Goal: Navigation & Orientation: Understand site structure

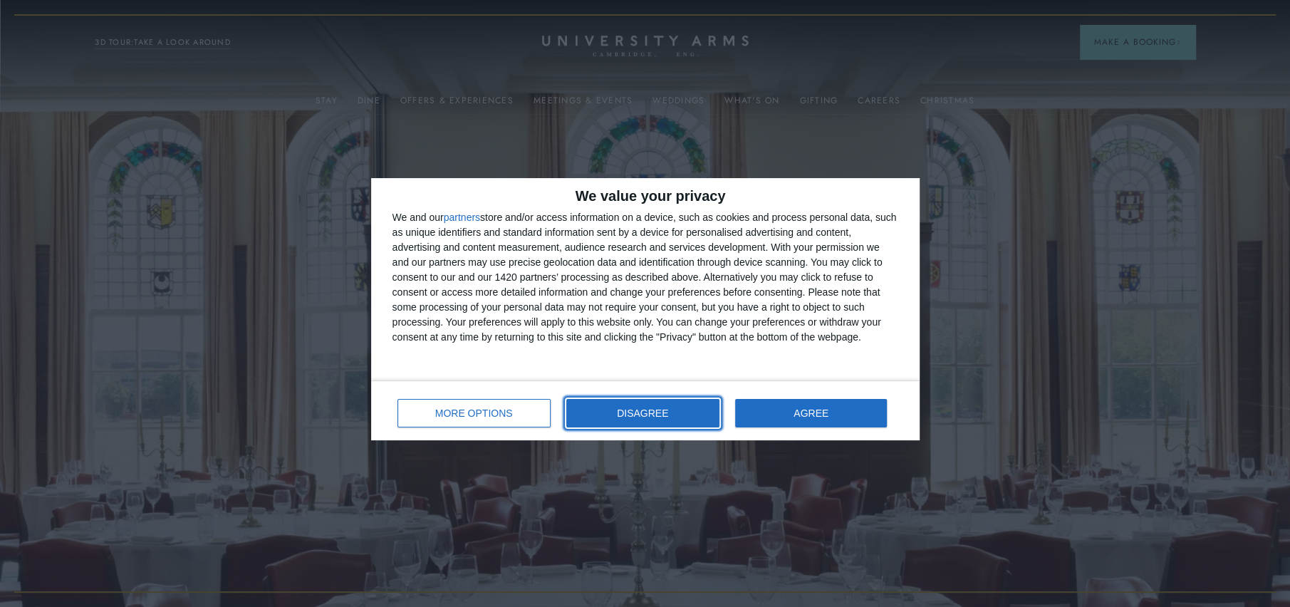
click at [647, 418] on button "DISAGREE" at bounding box center [642, 413] width 153 height 28
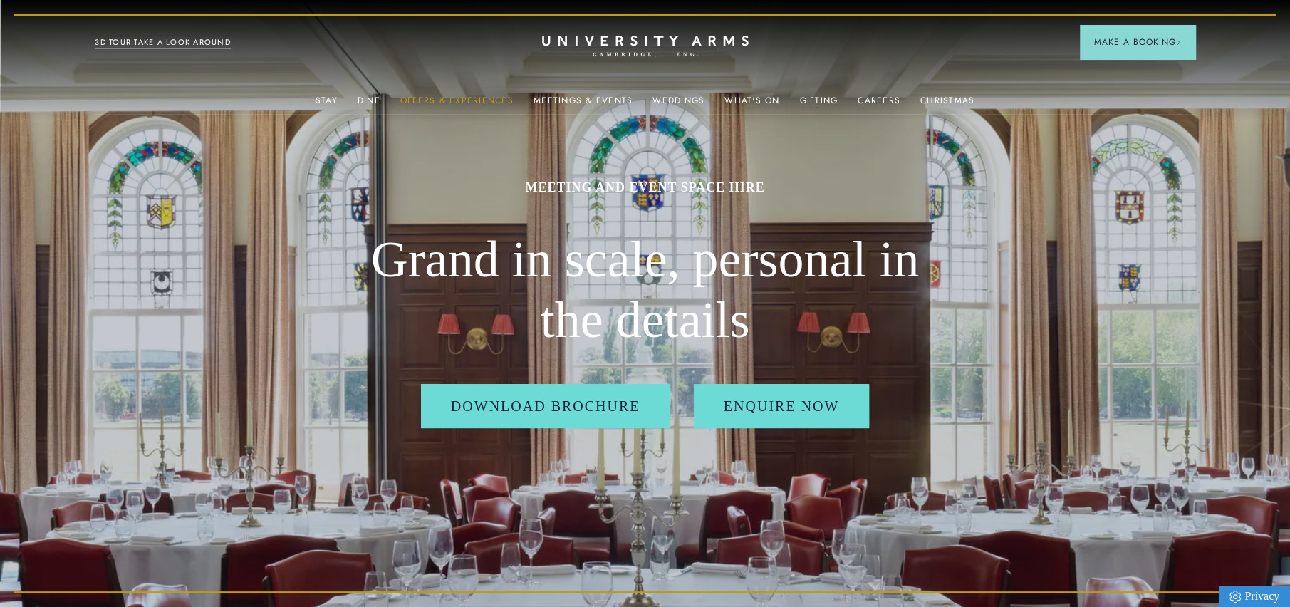
click at [481, 97] on link "Offers & Experiences" at bounding box center [456, 104] width 113 height 19
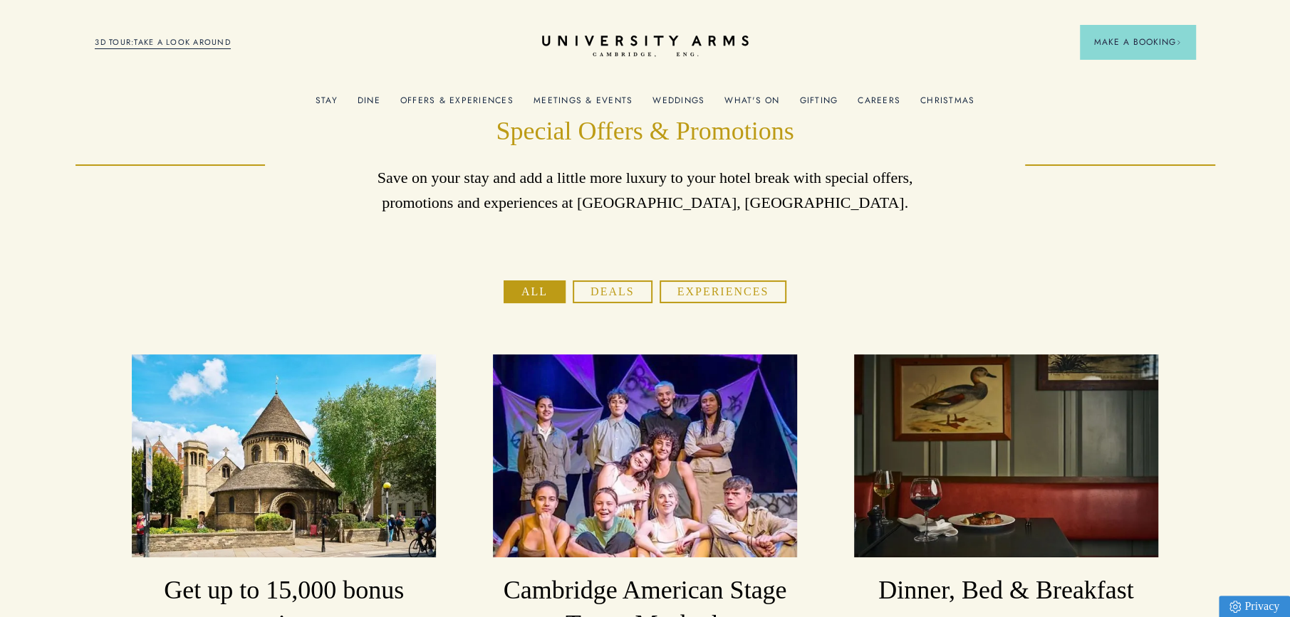
click at [594, 100] on link "Meetings & Events" at bounding box center [582, 104] width 99 height 19
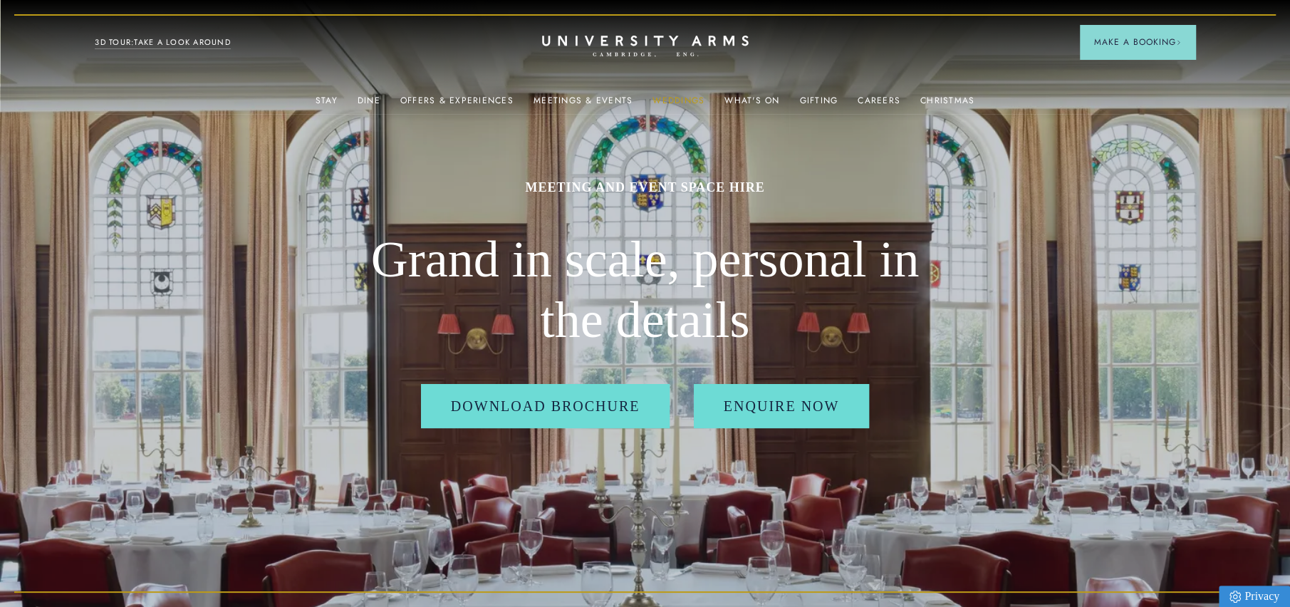
click at [682, 95] on link "Weddings" at bounding box center [678, 104] width 52 height 19
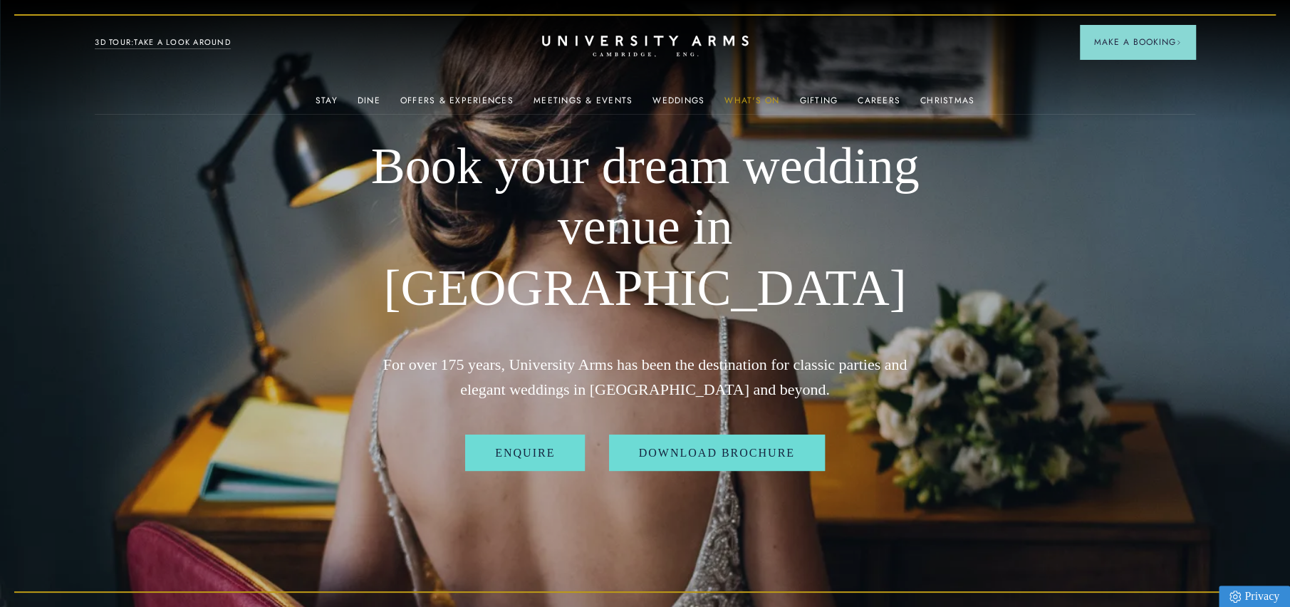
click at [744, 102] on link "What's On" at bounding box center [751, 104] width 55 height 19
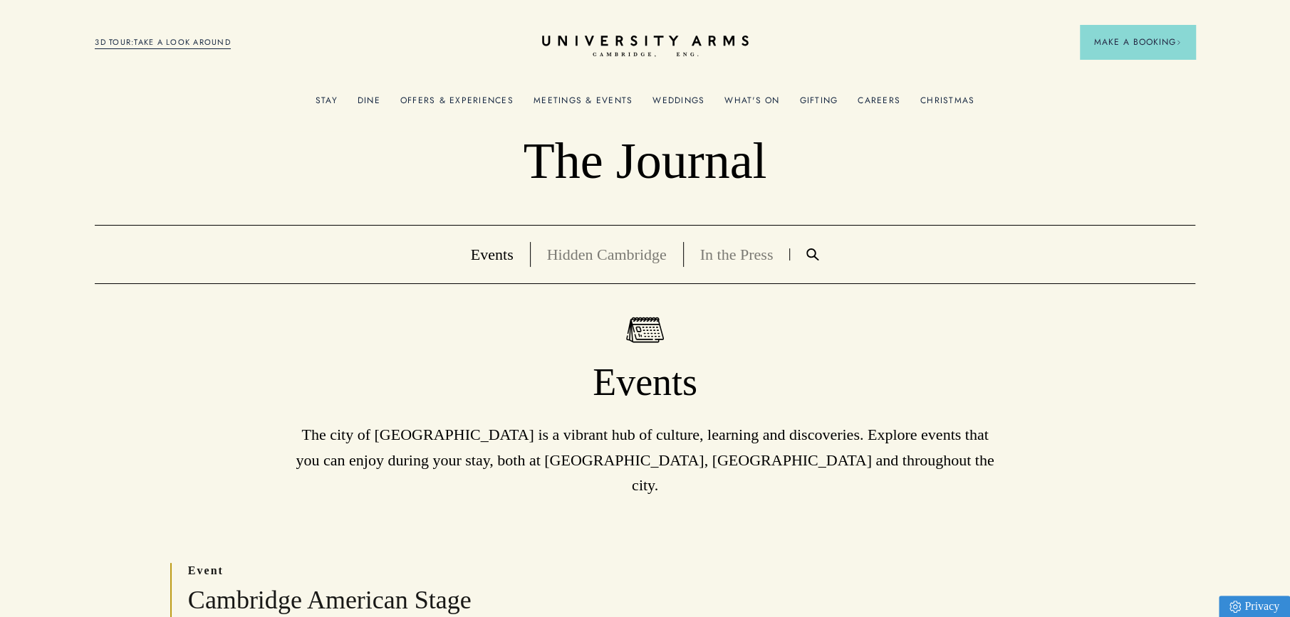
click at [819, 103] on link "Gifting" at bounding box center [818, 104] width 38 height 19
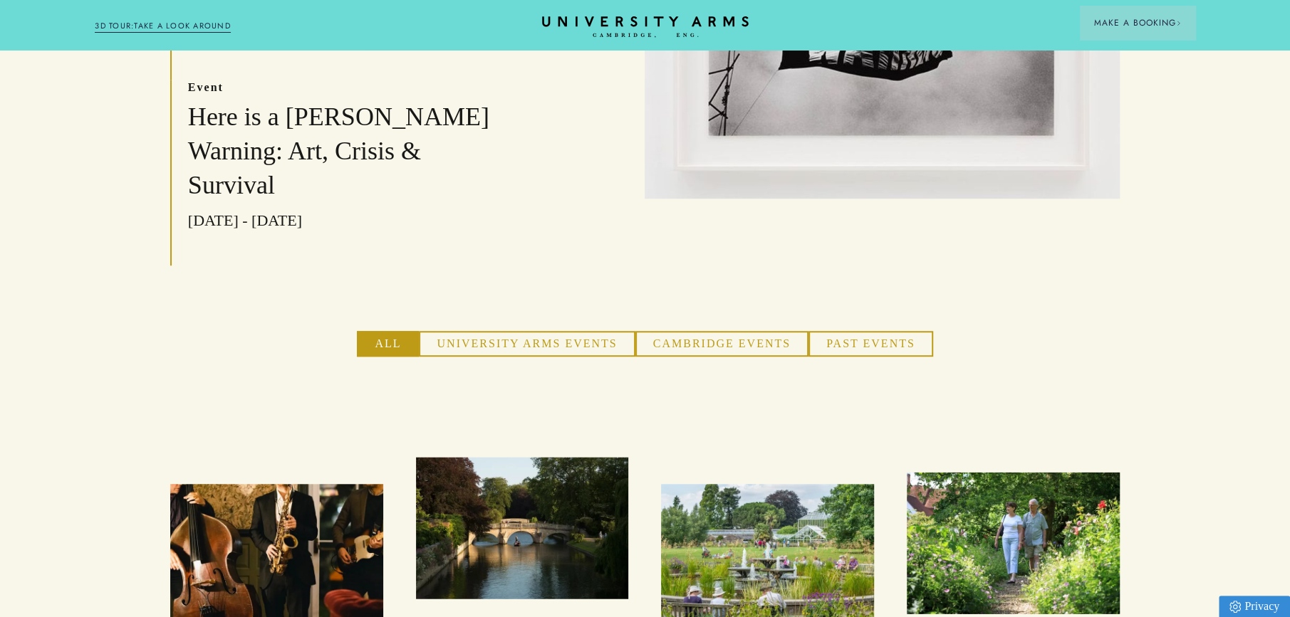
scroll to position [783, 0]
